Goal: Task Accomplishment & Management: Manage account settings

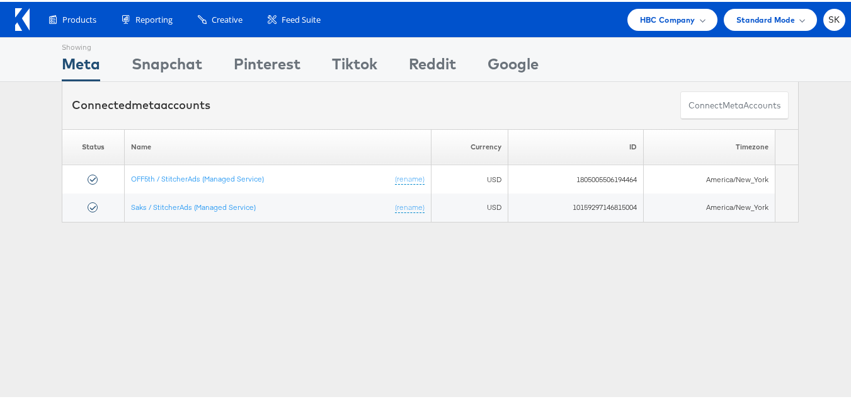
drag, startPoint x: 826, startPoint y: 18, endPoint x: 806, endPoint y: 110, distance: 94.8
click at [828, 18] on span "SK" at bounding box center [834, 18] width 12 height 8
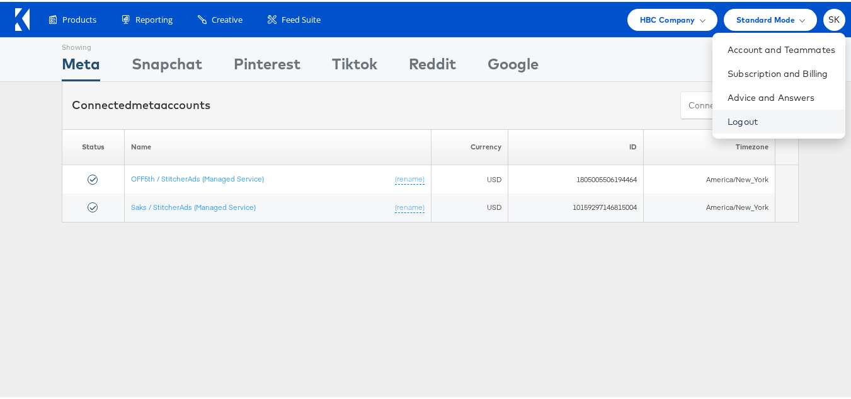
click at [728, 120] on link "Logout" at bounding box center [781, 119] width 108 height 13
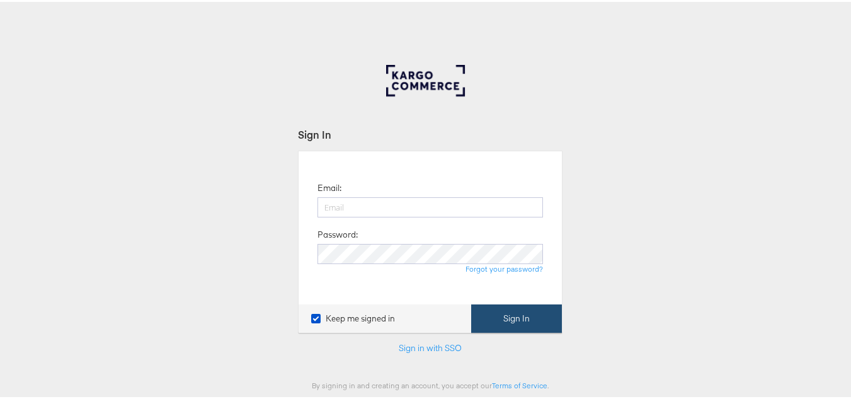
type input "[PERSON_NAME][EMAIL_ADDRESS][DOMAIN_NAME]"
click at [528, 311] on button "Sign In" at bounding box center [516, 316] width 91 height 28
